Goal: Communication & Community: Answer question/provide support

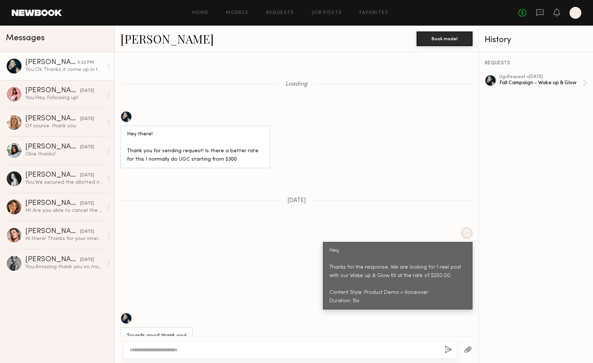
scroll to position [2546, 0]
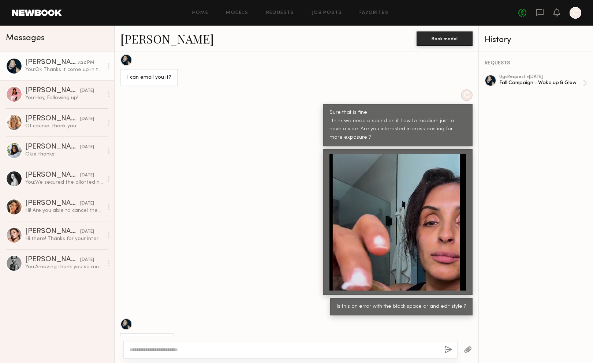
scroll to position [2546, 0]
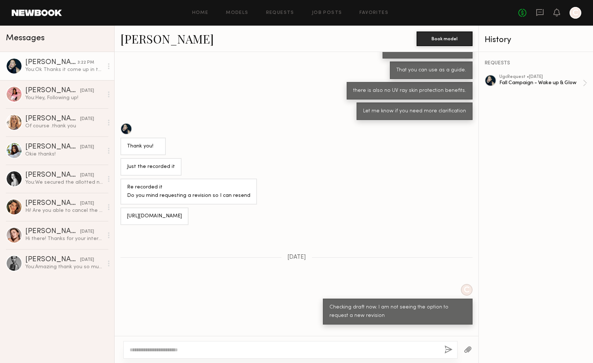
scroll to position [2070, 0]
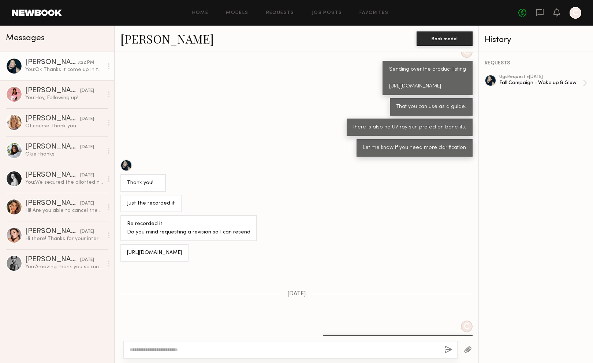
click at [165, 257] on div "[URL][DOMAIN_NAME]" at bounding box center [154, 253] width 55 height 8
click at [298, 192] on div "Thank you!" at bounding box center [297, 176] width 364 height 32
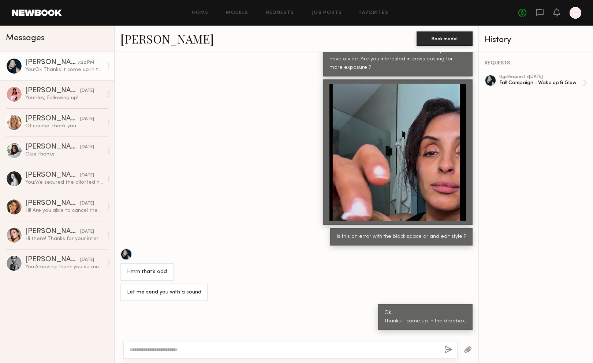
scroll to position [2546, 0]
